Goal: Find specific page/section: Find specific page/section

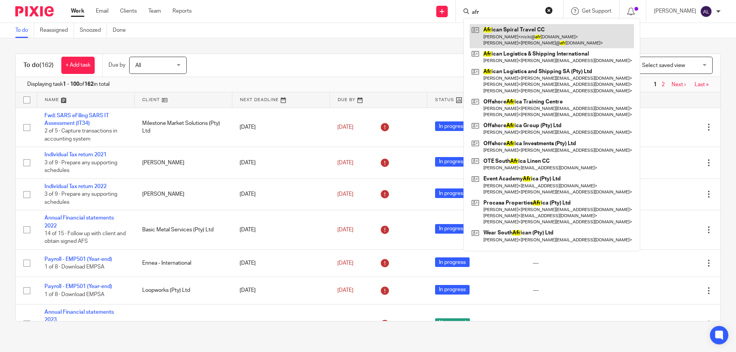
type input "afr"
click at [498, 37] on link at bounding box center [551, 36] width 164 height 24
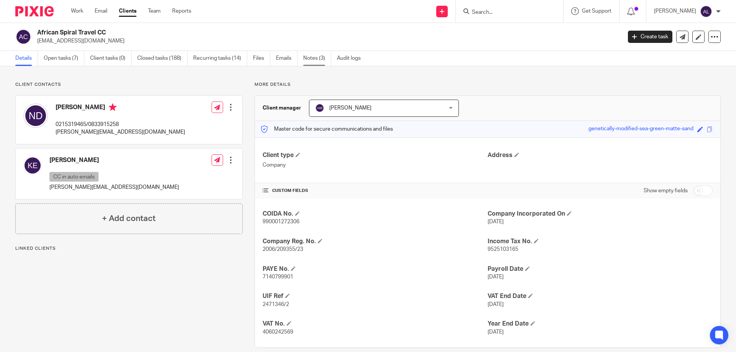
click at [310, 57] on link "Notes (3)" at bounding box center [317, 58] width 28 height 15
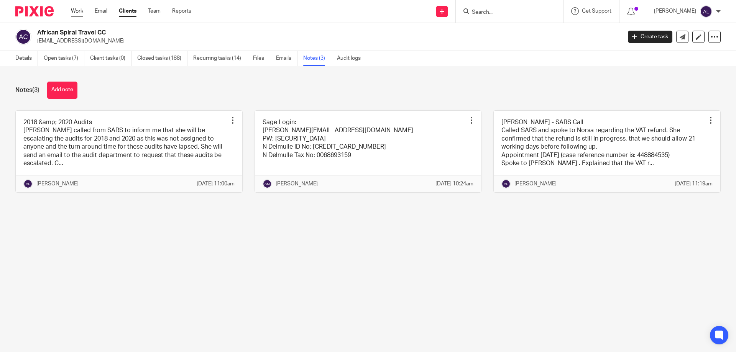
click at [80, 14] on link "Work" at bounding box center [77, 11] width 12 height 8
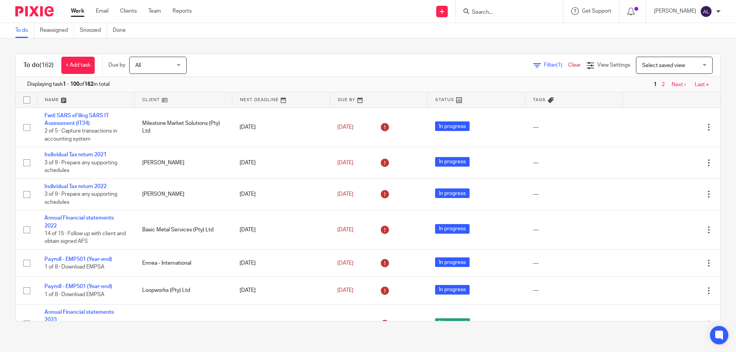
click at [505, 8] on form at bounding box center [512, 12] width 82 height 10
click at [489, 14] on input "Search" at bounding box center [505, 12] width 69 height 7
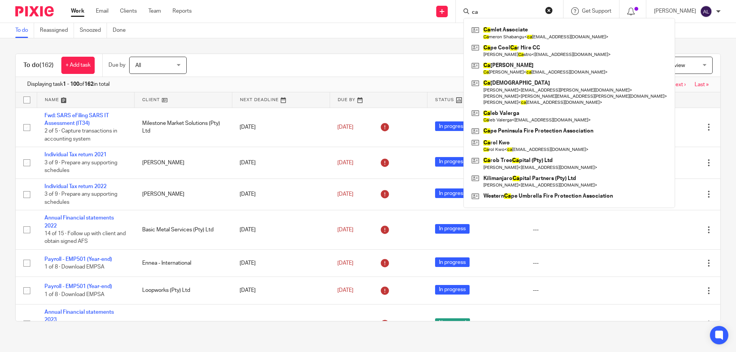
type input "c"
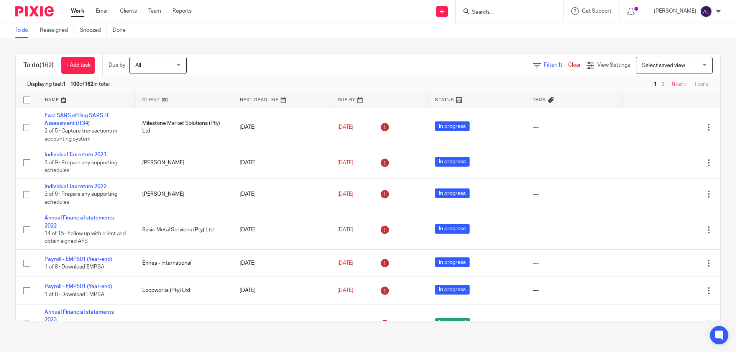
click at [418, 28] on div "To do Reassigned Snoozed Done" at bounding box center [368, 30] width 736 height 15
click at [500, 13] on input "Search" at bounding box center [505, 12] width 69 height 7
type input "adroid"
click at [504, 43] on link at bounding box center [534, 36] width 130 height 24
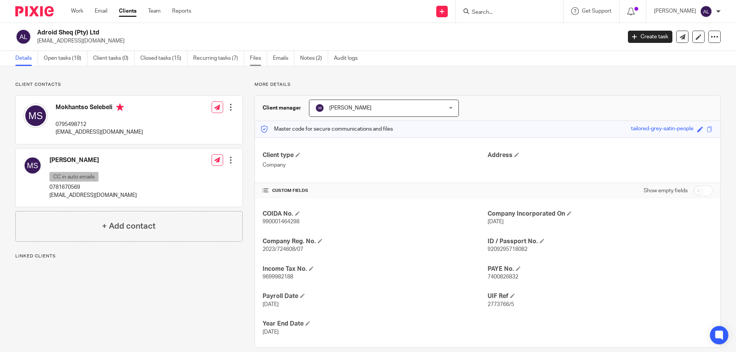
click at [259, 61] on link "Files" at bounding box center [258, 58] width 17 height 15
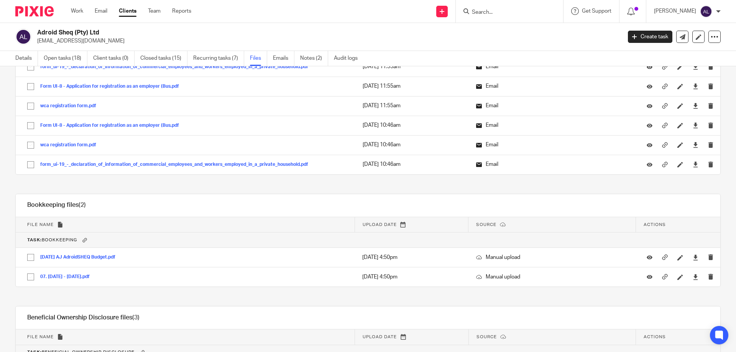
scroll to position [343, 0]
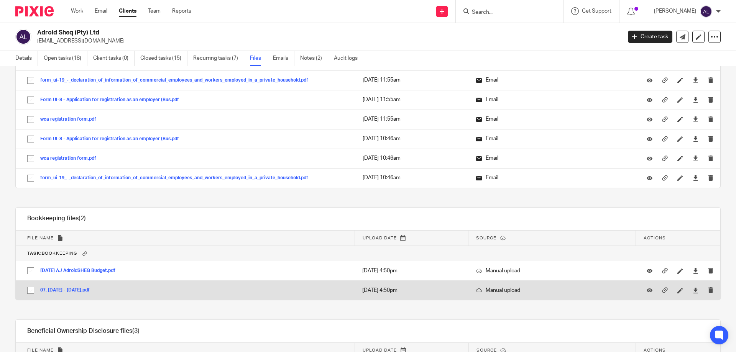
click at [82, 291] on button "07. [DATE] - [DATE].pdf" at bounding box center [67, 290] width 55 height 5
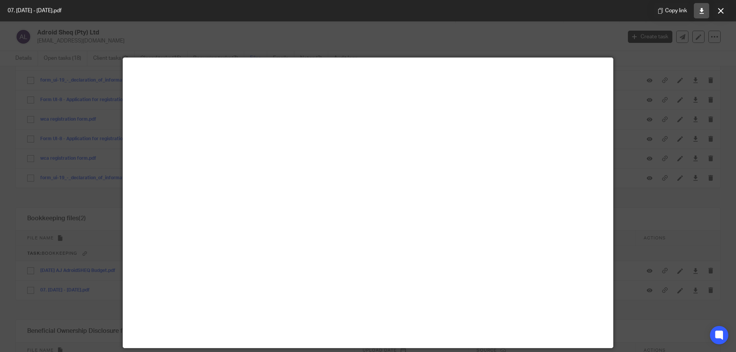
click at [703, 7] on link at bounding box center [700, 10] width 15 height 15
